Goal: Task Accomplishment & Management: Use online tool/utility

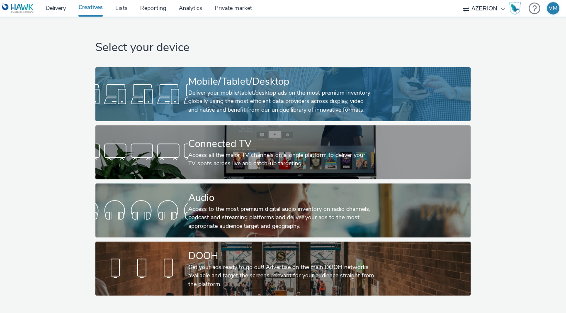
click at [229, 98] on div "Deliver your mobile/tablet/desktop ads on the most premium inventory globally u…" at bounding box center [281, 101] width 186 height 25
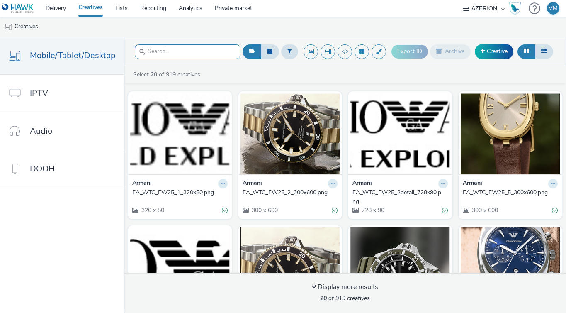
click at [180, 51] on input "text" at bounding box center [188, 51] width 106 height 15
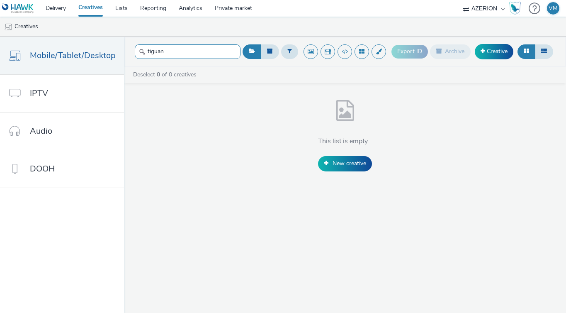
click at [168, 45] on input "tiguan" at bounding box center [188, 51] width 106 height 15
paste input "opp-00081836"
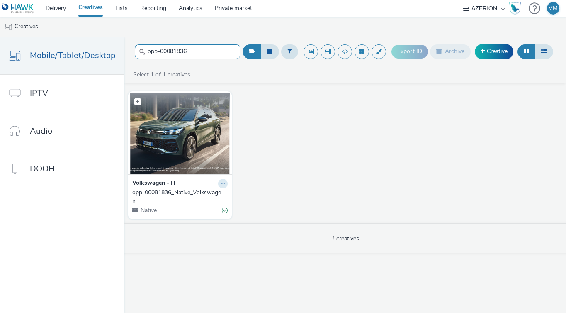
type input "opp-00081836"
click at [138, 150] on img at bounding box center [180, 133] width 100 height 81
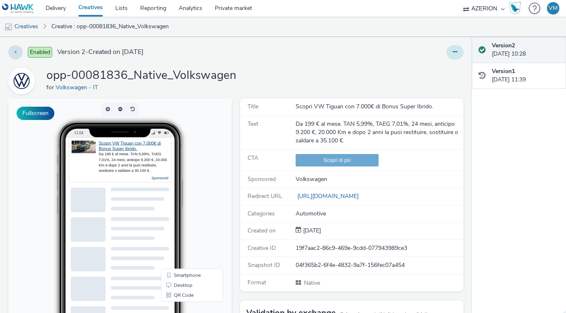
click at [460, 56] on button at bounding box center [455, 52] width 17 height 14
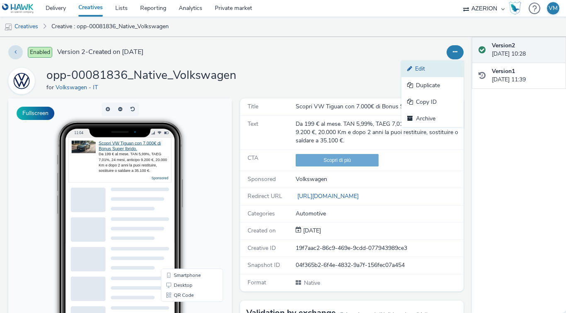
click at [441, 65] on link "Edit" at bounding box center [433, 69] width 62 height 17
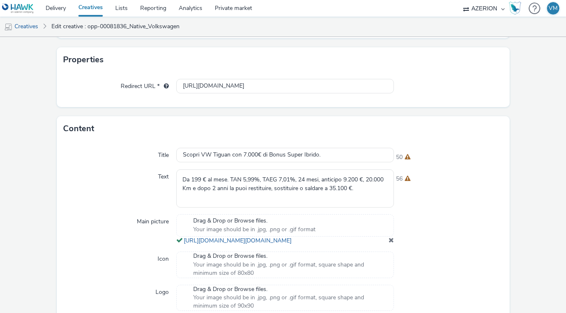
scroll to position [159, 0]
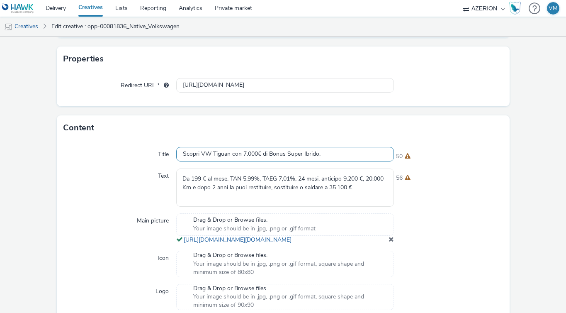
click at [255, 151] on input "Scopri VW Tiguan con 7.000€ di Bonus Super Ibrido." at bounding box center [285, 154] width 218 height 15
paste input "eHybrid, anche sabato e [PERSON_NAME]"
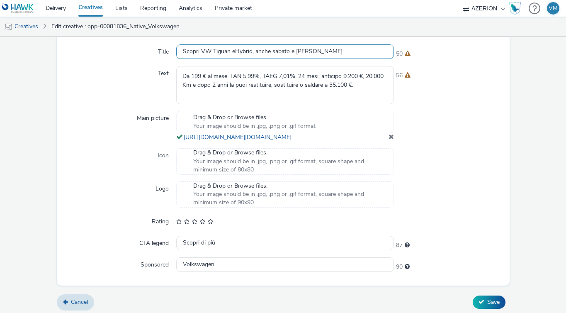
scroll to position [282, 0]
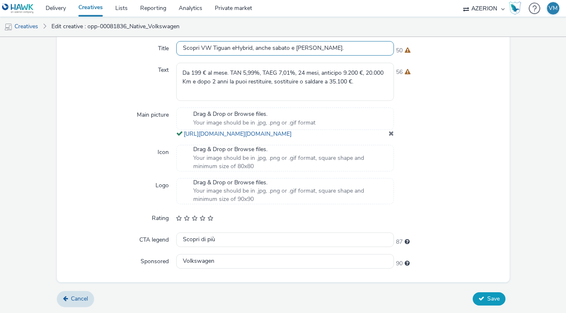
type input "Scopri VW Tiguan eHybrid, anche sabato e [PERSON_NAME]."
click at [484, 301] on button "Save" at bounding box center [489, 298] width 33 height 13
